Goal: Transaction & Acquisition: Purchase product/service

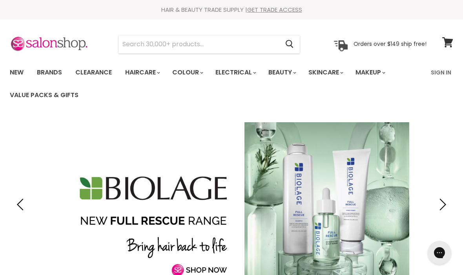
click at [45, 73] on link "Brands" at bounding box center [49, 72] width 37 height 16
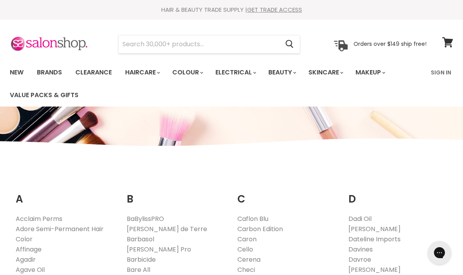
click at [175, 49] on input "Search" at bounding box center [198, 44] width 160 height 18
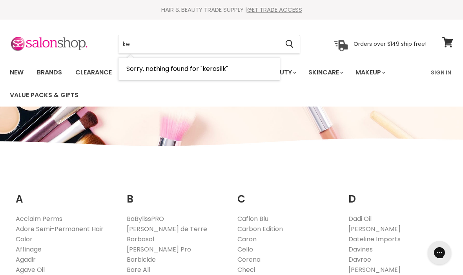
type input "k"
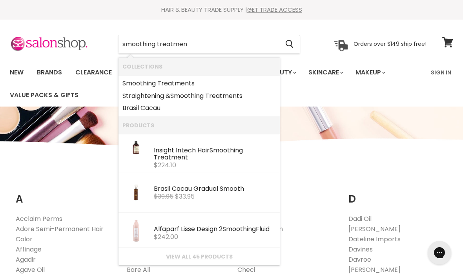
type input "smoothing treatment"
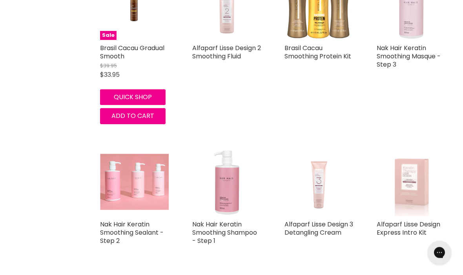
scroll to position [727, 0]
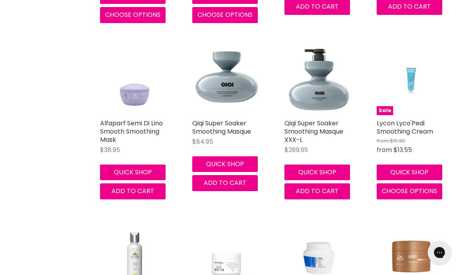
scroll to position [1239, 0]
